Goal: Information Seeking & Learning: Learn about a topic

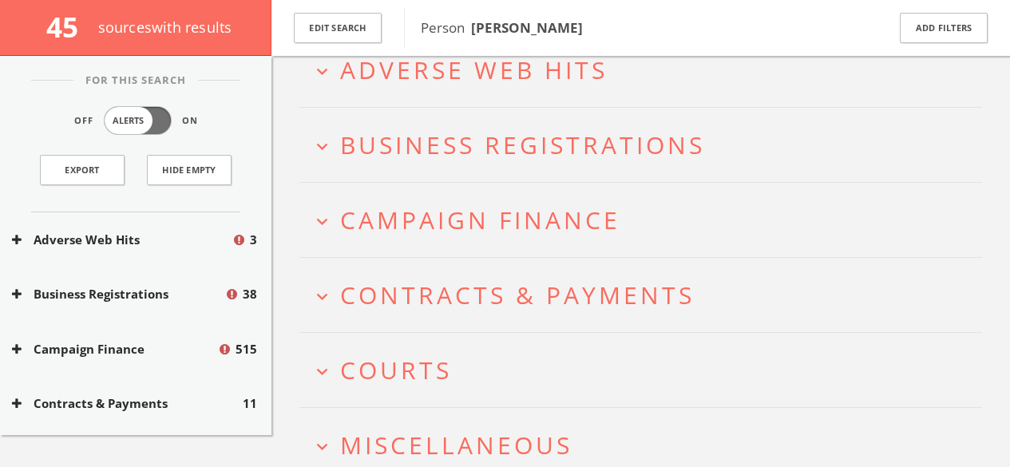
click at [477, 69] on span "Adverse Web Hits" at bounding box center [474, 70] width 268 height 33
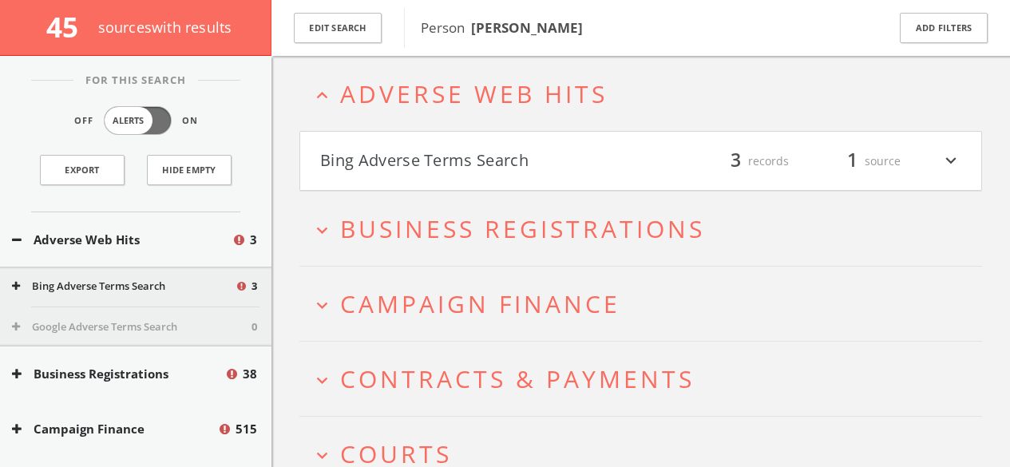
click at [374, 292] on span "Campaign Finance" at bounding box center [480, 304] width 280 height 33
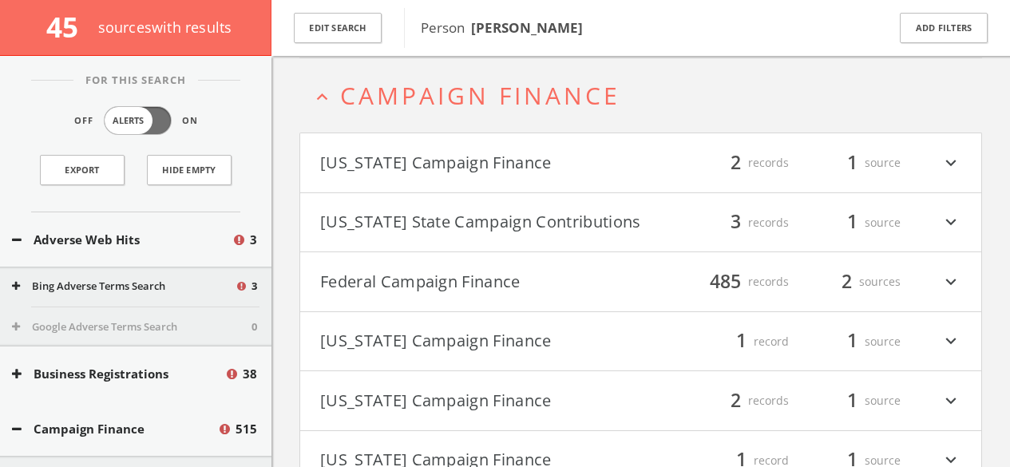
scroll to position [280, 0]
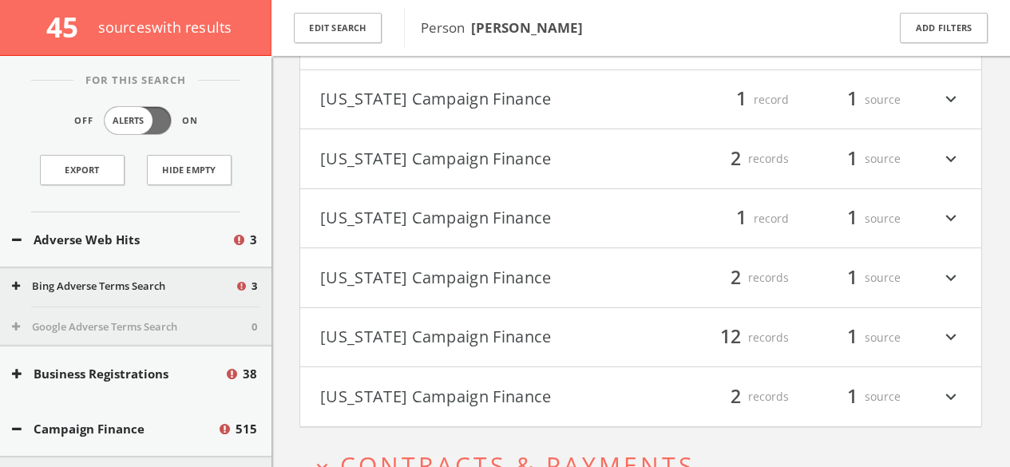
click at [377, 331] on button "[US_STATE] Campaign Finance" at bounding box center [480, 337] width 321 height 27
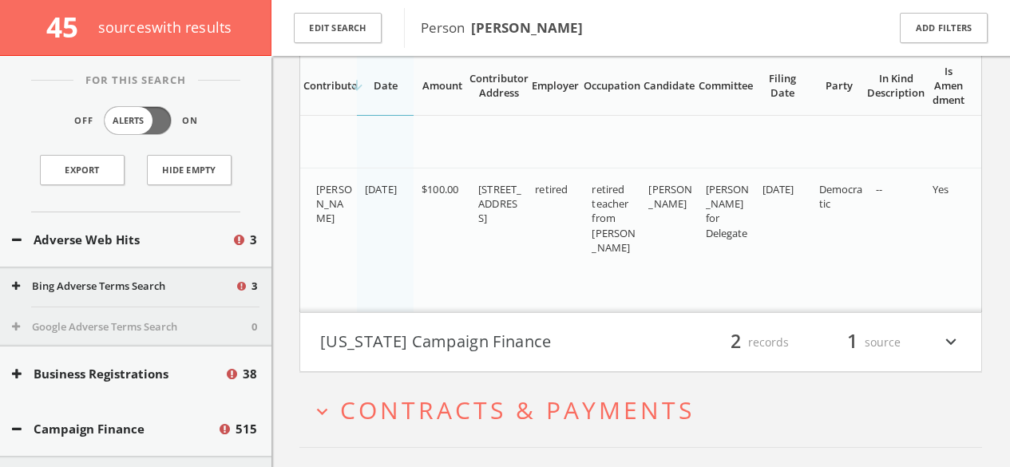
scroll to position [2570, 0]
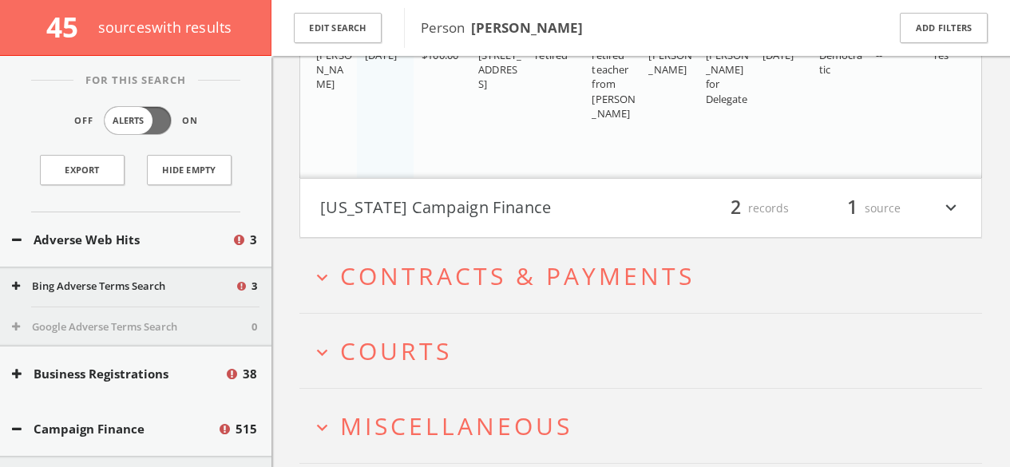
click at [395, 292] on span "Contracts & Payments" at bounding box center [517, 276] width 355 height 33
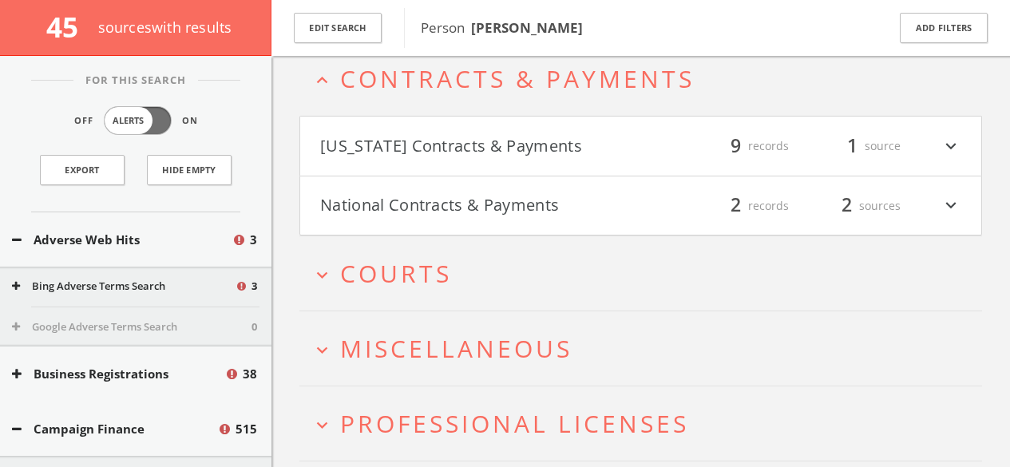
click at [347, 280] on span "Courts" at bounding box center [396, 273] width 112 height 33
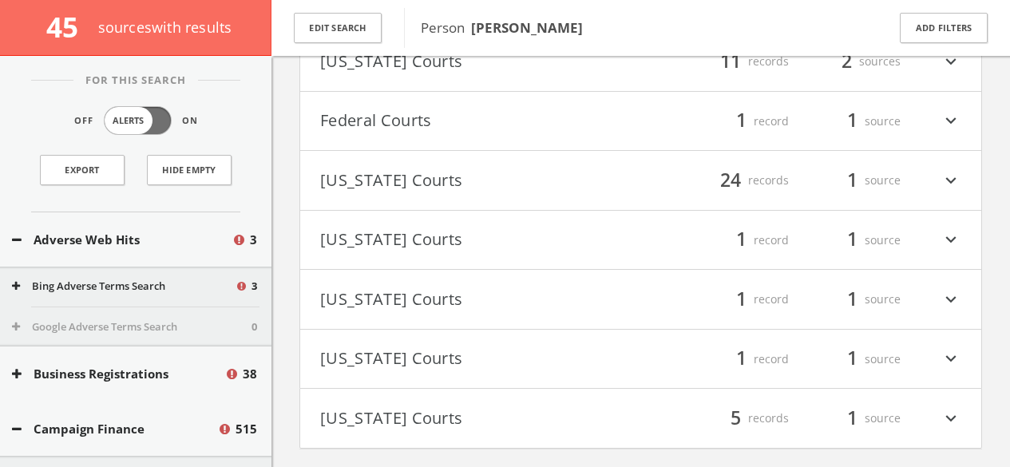
scroll to position [3176, 0]
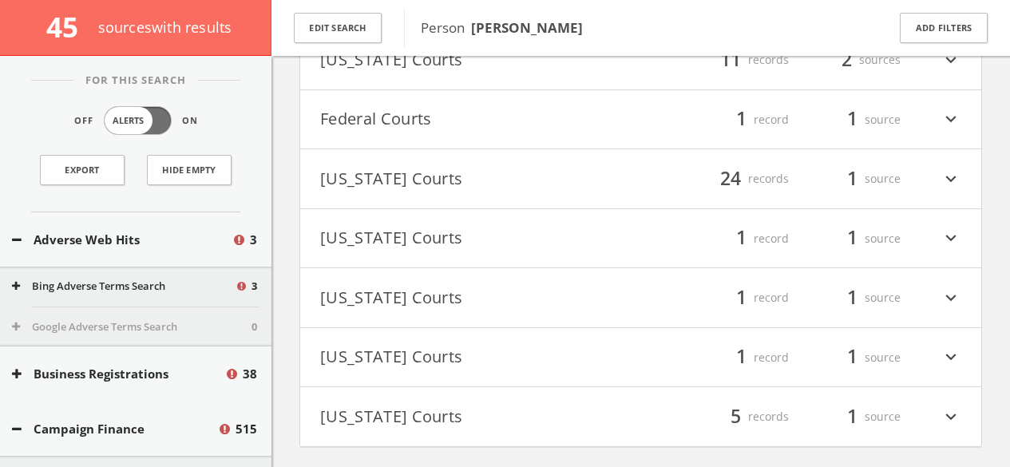
click at [472, 129] on button "Federal Courts" at bounding box center [480, 121] width 321 height 27
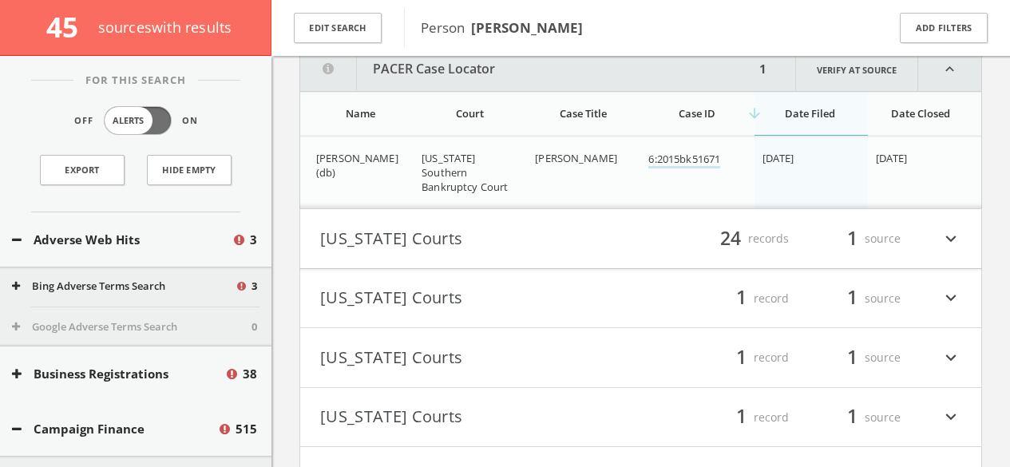
scroll to position [3282, 0]
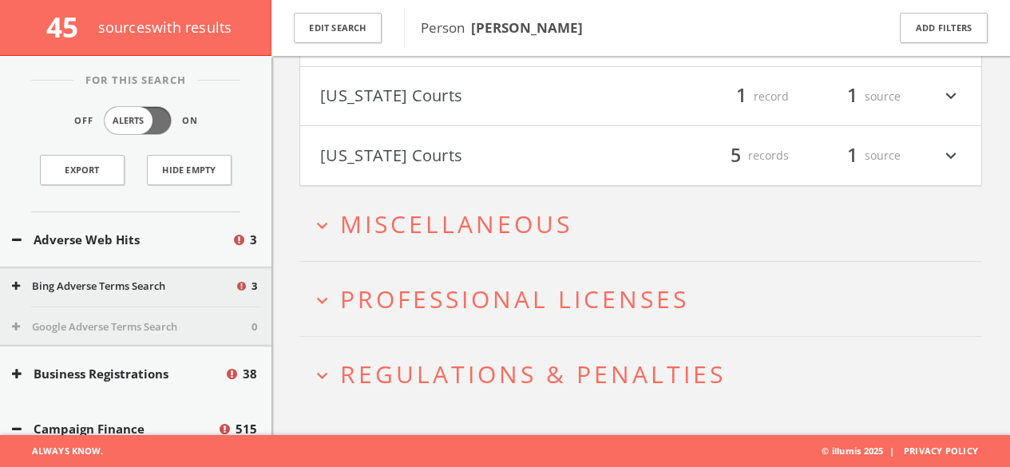
click at [455, 219] on span "Miscellaneous" at bounding box center [456, 224] width 232 height 33
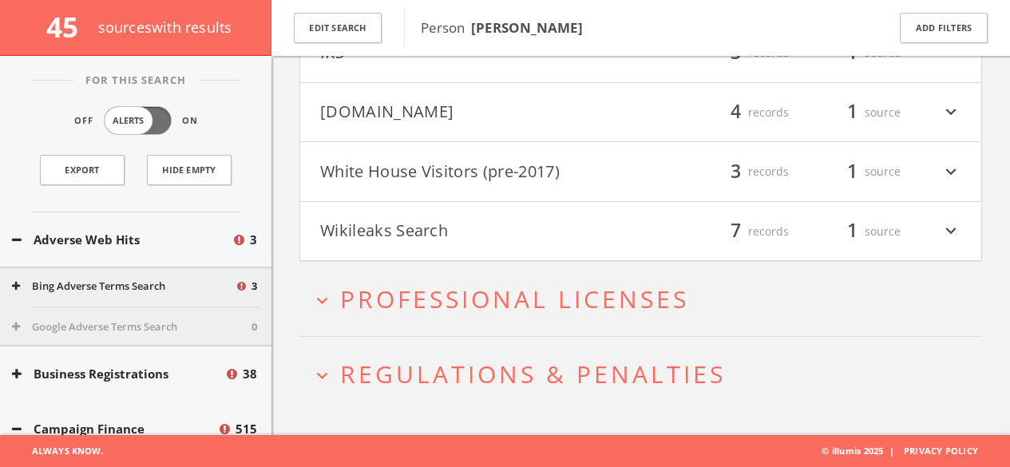
scroll to position [3911, 0]
click at [379, 288] on span "Professional Licenses" at bounding box center [514, 299] width 349 height 33
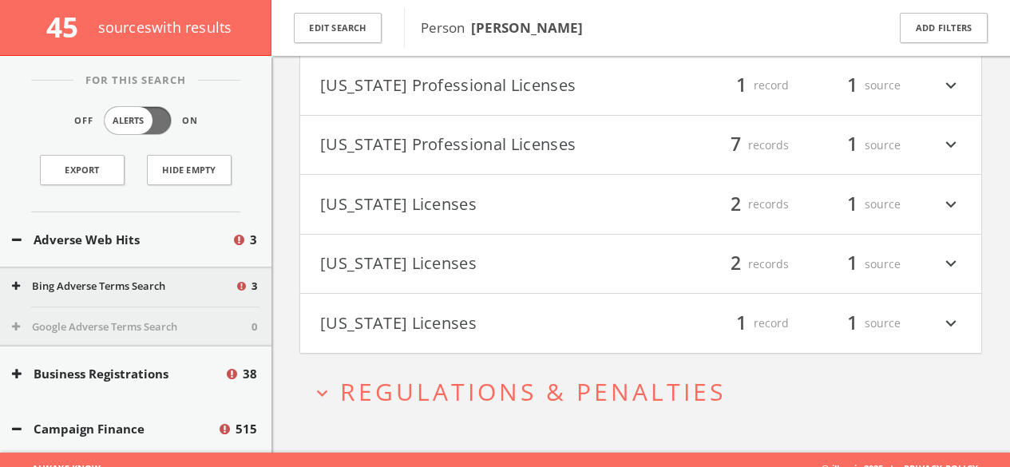
scroll to position [4328, 0]
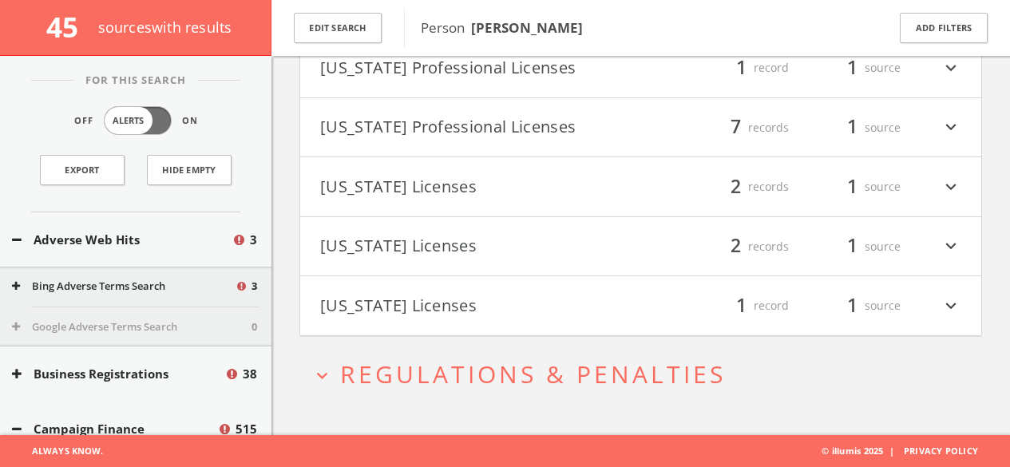
click at [445, 358] on span "Regulations & Penalties" at bounding box center [533, 374] width 386 height 33
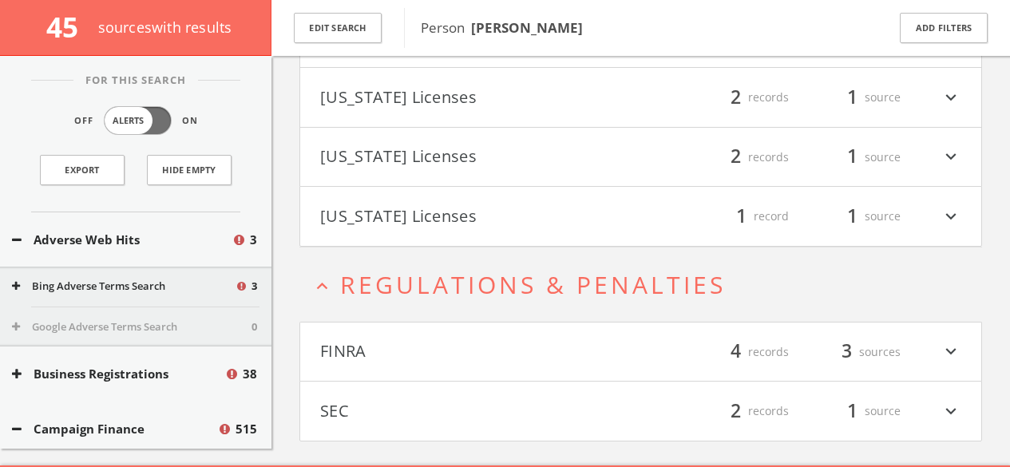
scroll to position [4448, 0]
